Goal: Navigation & Orientation: Understand site structure

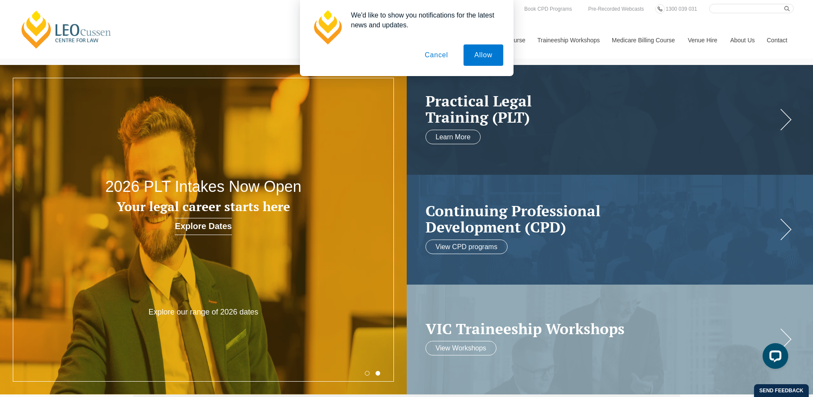
click at [440, 53] on button "Cancel" at bounding box center [436, 54] width 45 height 21
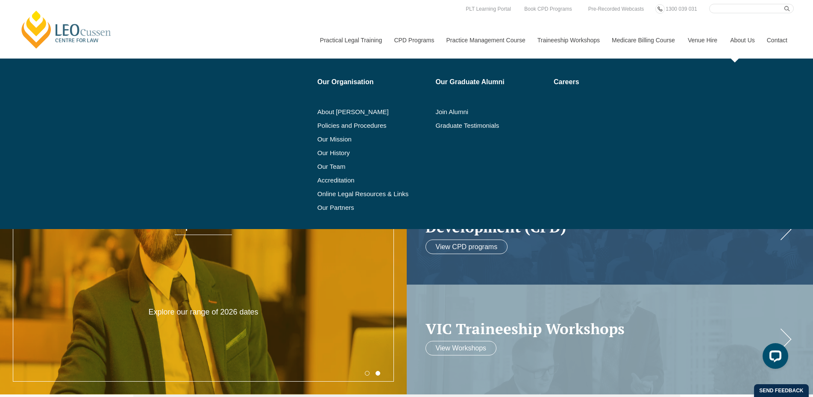
click at [745, 41] on link "About Us" at bounding box center [742, 40] width 37 height 37
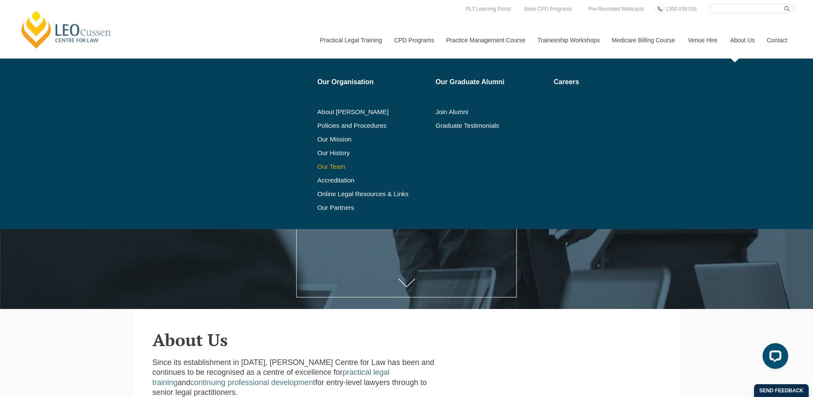
click at [321, 168] on link "Our Team" at bounding box center [373, 166] width 112 height 7
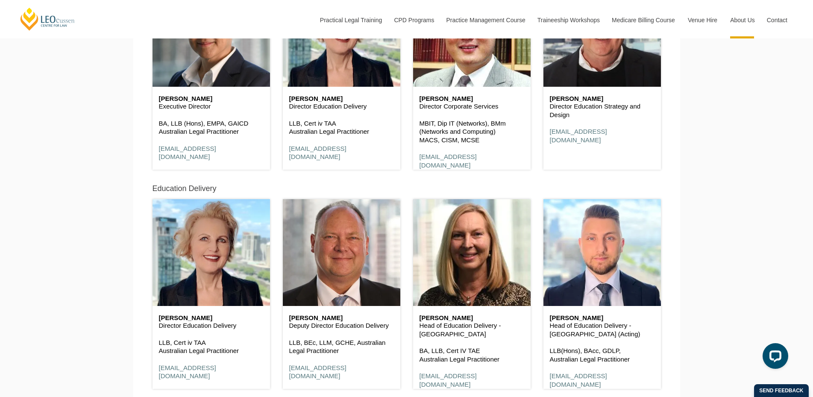
scroll to position [610, 0]
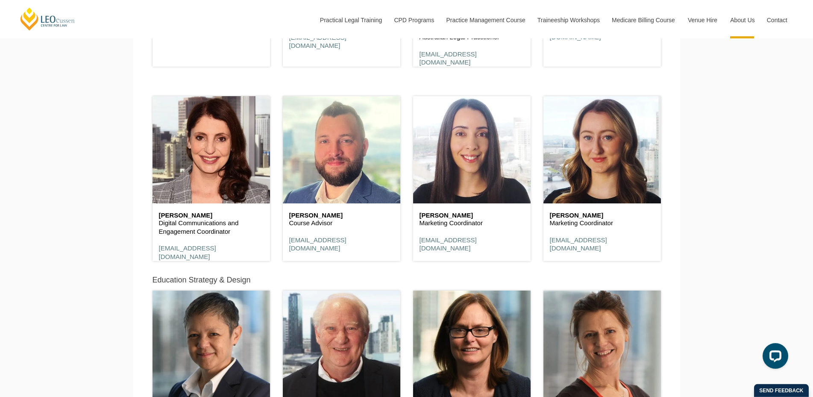
scroll to position [3834, 0]
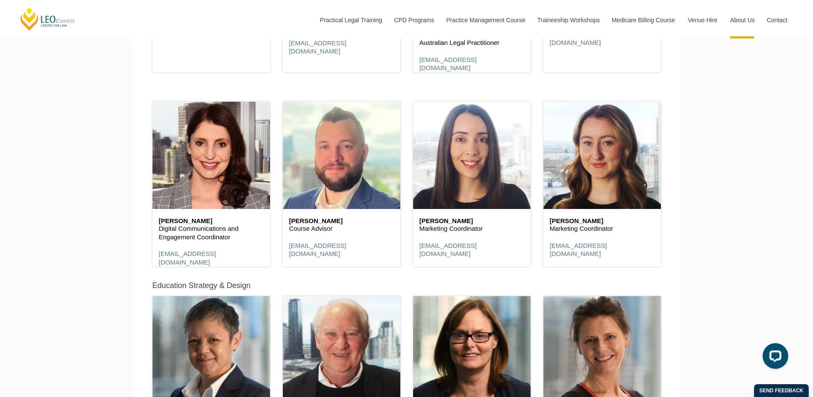
drag, startPoint x: 94, startPoint y: 290, endPoint x: 97, endPoint y: 285, distance: 4.8
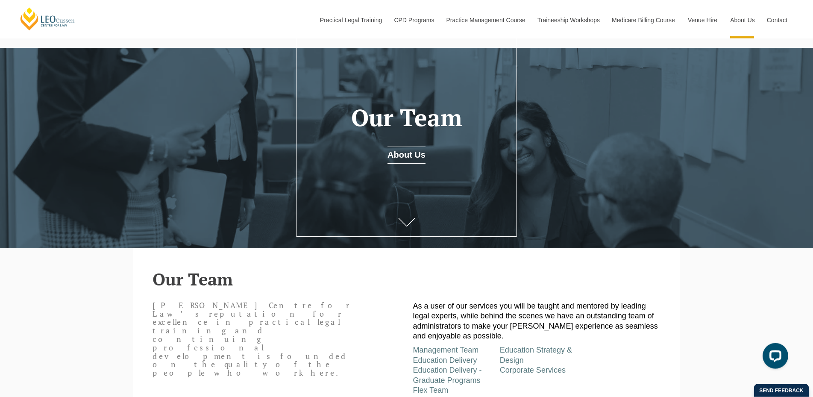
scroll to position [0, 0]
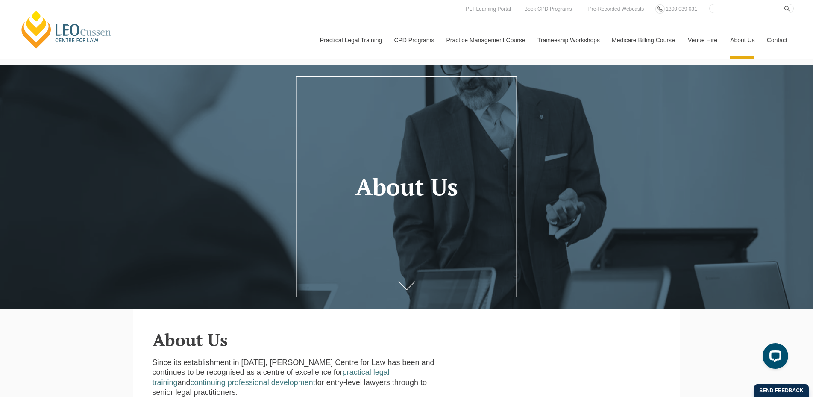
click at [404, 283] on link at bounding box center [407, 287] width 34 height 28
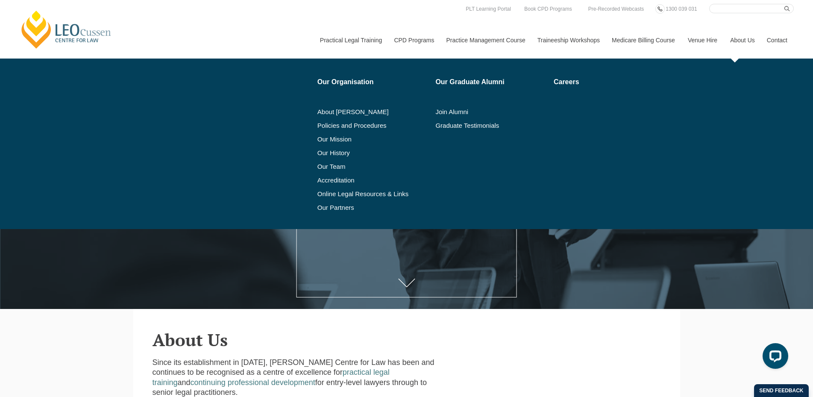
click at [748, 41] on link "About Us" at bounding box center [742, 40] width 37 height 37
click at [349, 112] on link "About [PERSON_NAME]" at bounding box center [373, 111] width 112 height 7
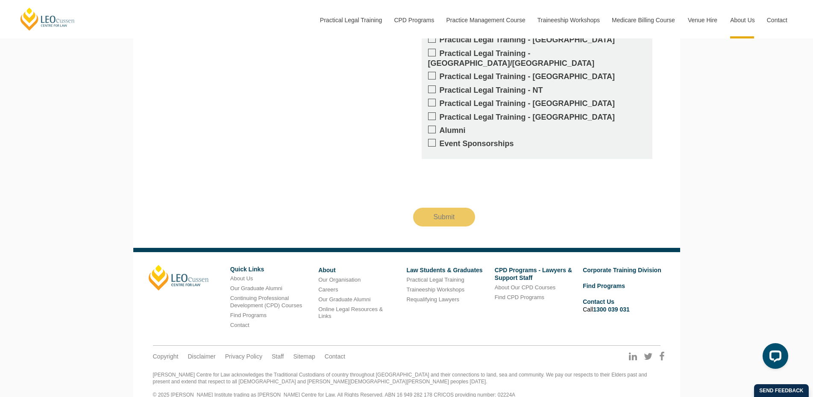
scroll to position [1062, 0]
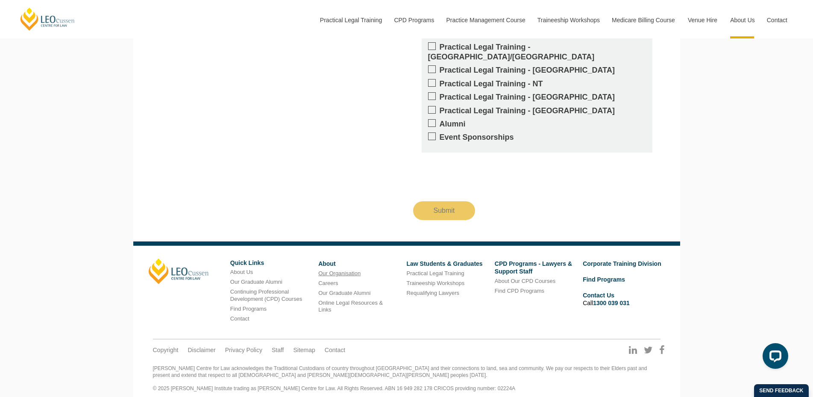
click at [350, 270] on link "Our Organisation" at bounding box center [339, 273] width 42 height 6
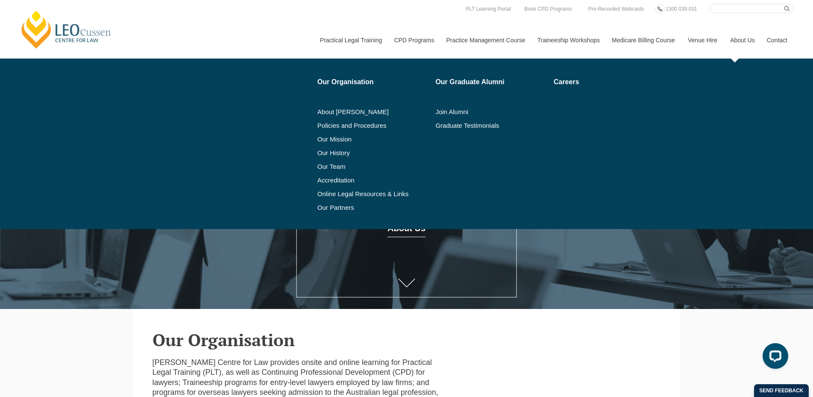
click at [737, 39] on link "About Us" at bounding box center [742, 40] width 37 height 37
